Goal: Download file/media

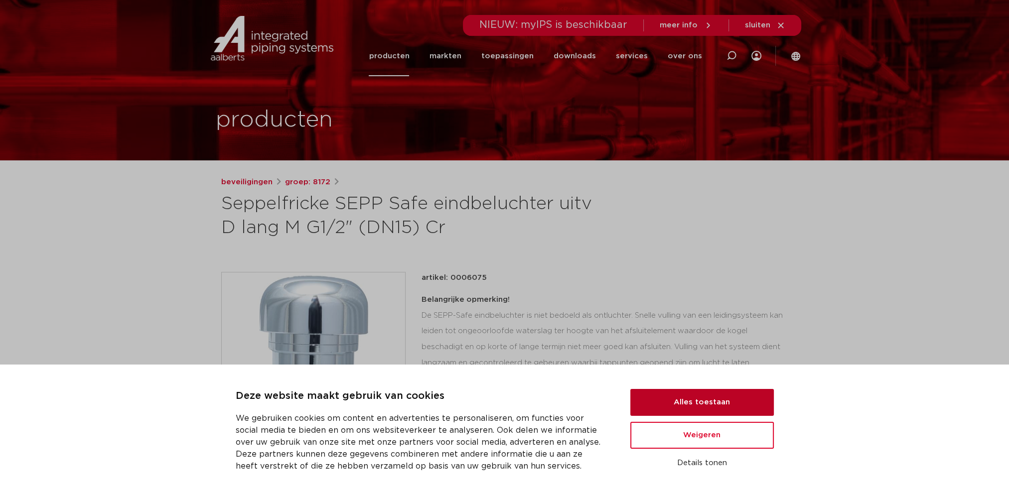
click at [741, 407] on button "Alles toestaan" at bounding box center [701, 402] width 143 height 27
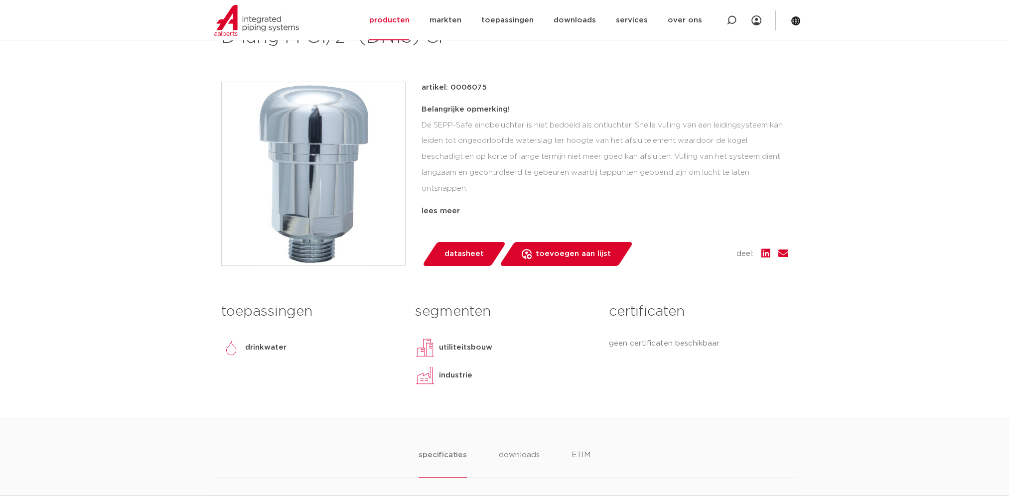
scroll to position [199, 0]
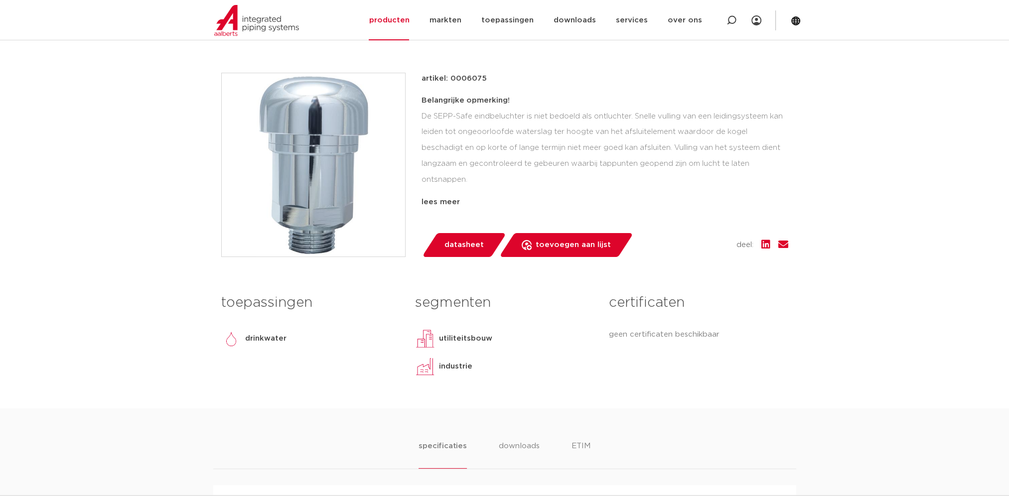
click at [460, 243] on span "datasheet" at bounding box center [463, 245] width 39 height 16
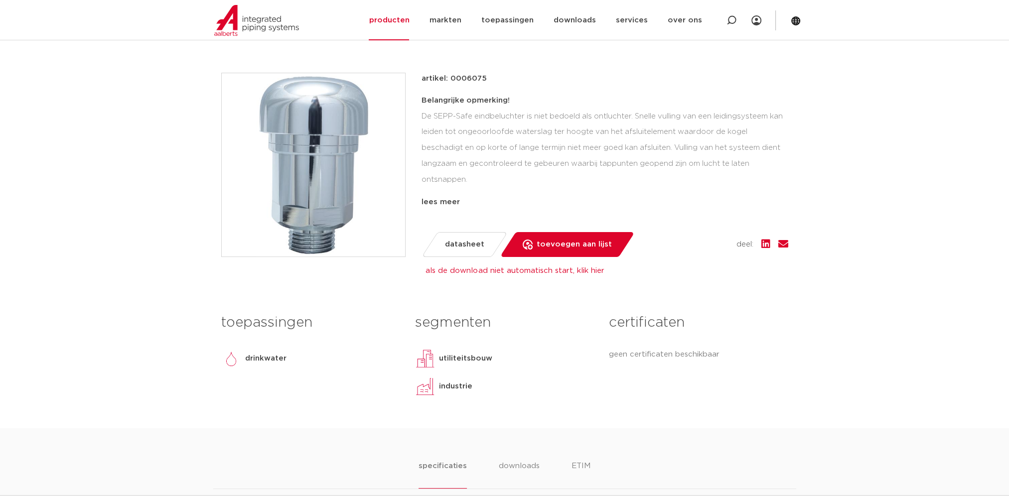
click at [476, 244] on span "datasheet" at bounding box center [464, 245] width 39 height 16
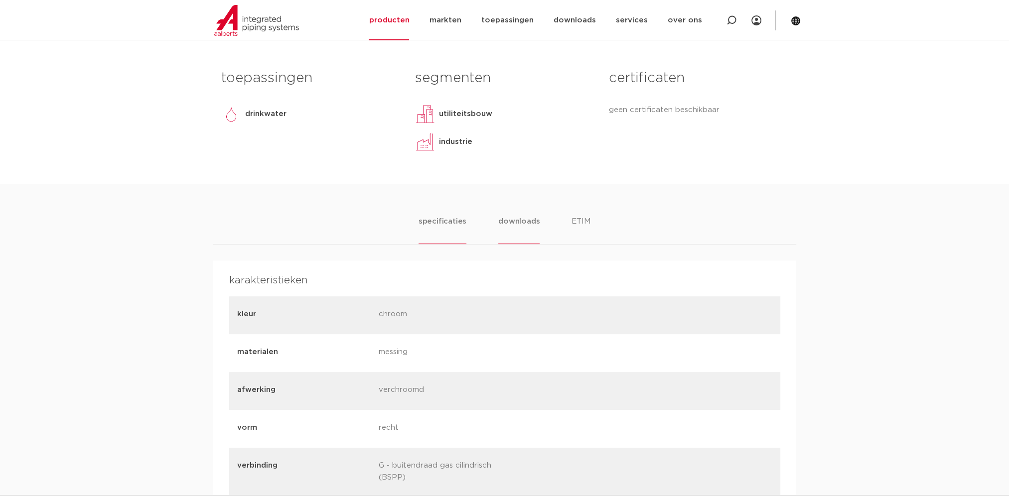
scroll to position [498, 0]
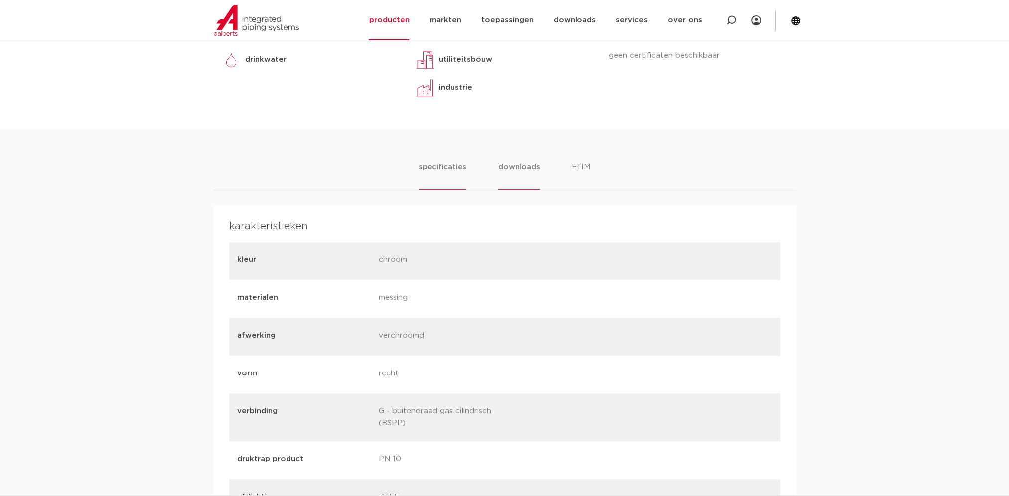
click at [520, 166] on li "downloads" at bounding box center [518, 175] width 41 height 28
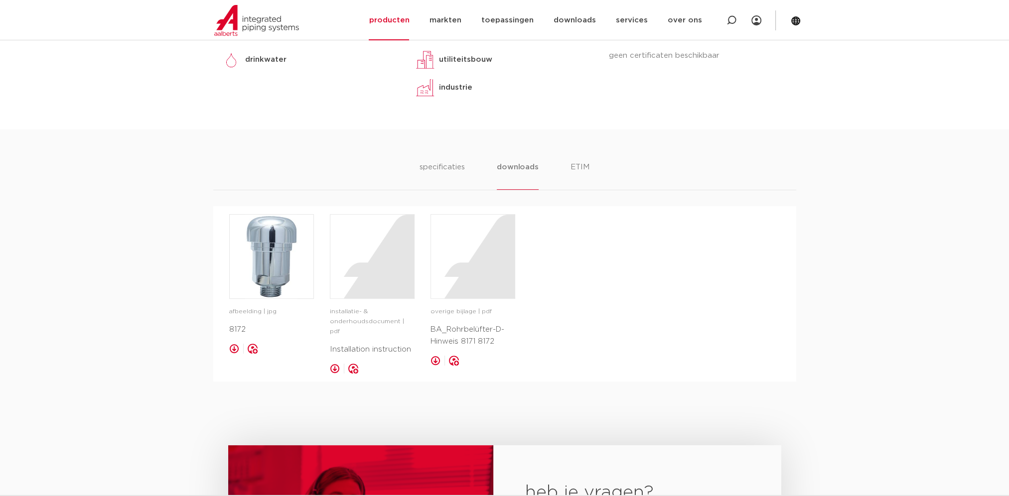
click at [335, 364] on link at bounding box center [335, 369] width 10 height 10
click at [235, 348] on link at bounding box center [234, 349] width 10 height 10
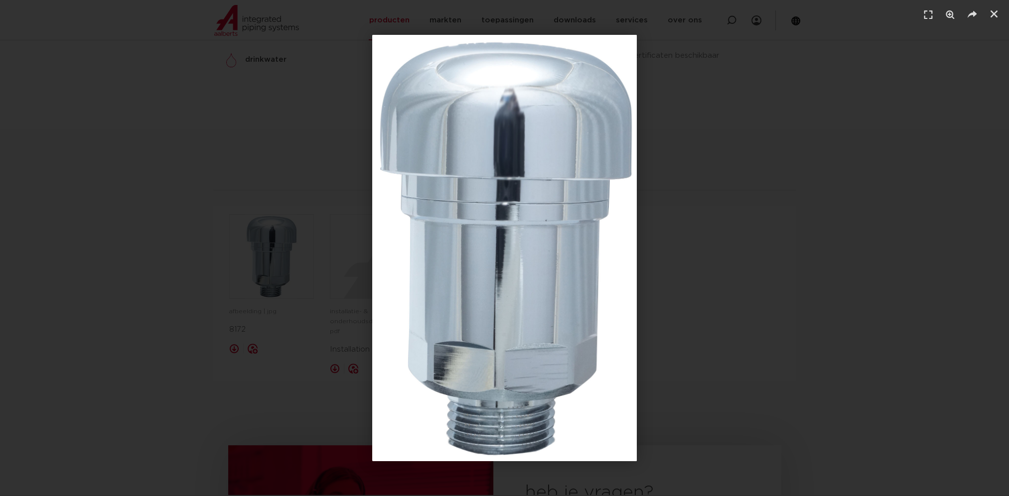
click at [955, 283] on div "1 / 1" at bounding box center [504, 248] width 939 height 426
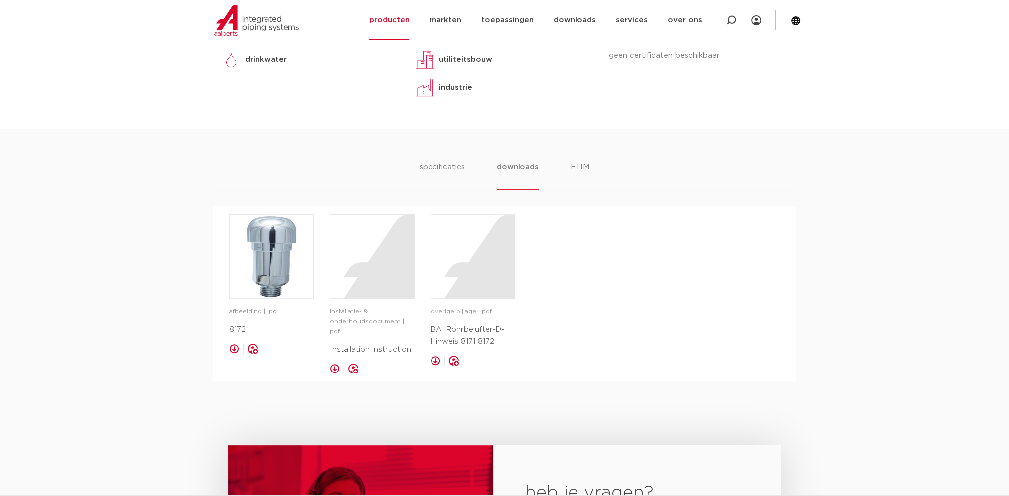
click at [234, 349] on link at bounding box center [234, 349] width 10 height 10
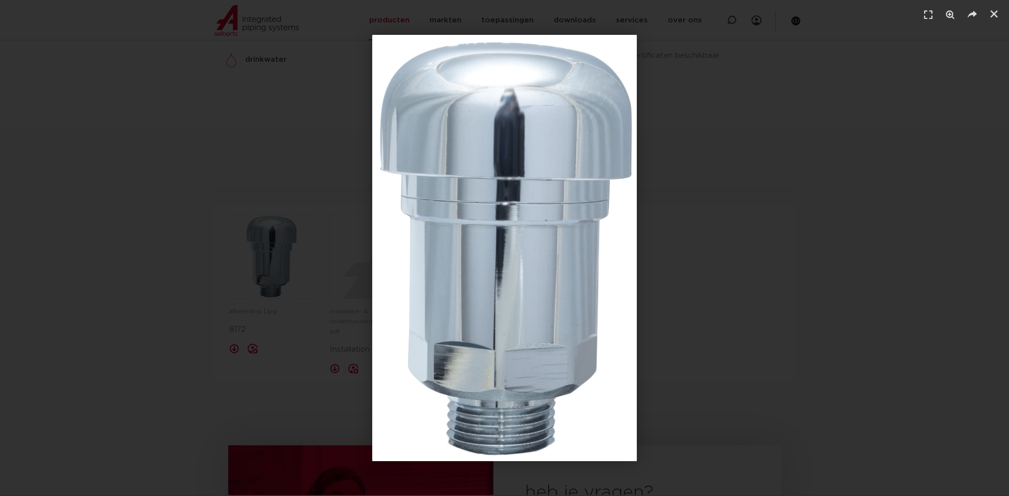
click at [798, 285] on div "1 / 1" at bounding box center [504, 248] width 939 height 426
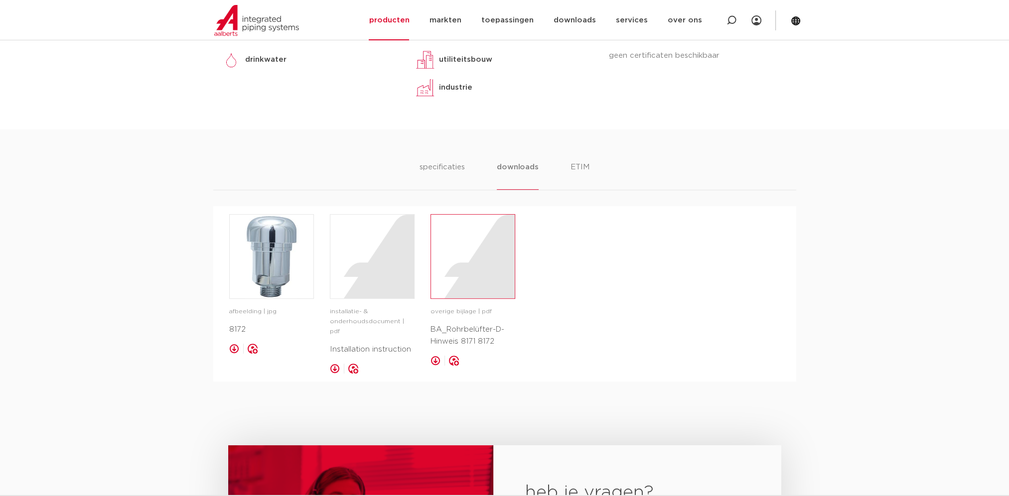
click at [462, 261] on div at bounding box center [473, 257] width 84 height 84
drag, startPoint x: 449, startPoint y: 162, endPoint x: 469, endPoint y: 155, distance: 21.6
click at [449, 162] on li "specificaties" at bounding box center [441, 175] width 45 height 28
